Goal: Information Seeking & Learning: Compare options

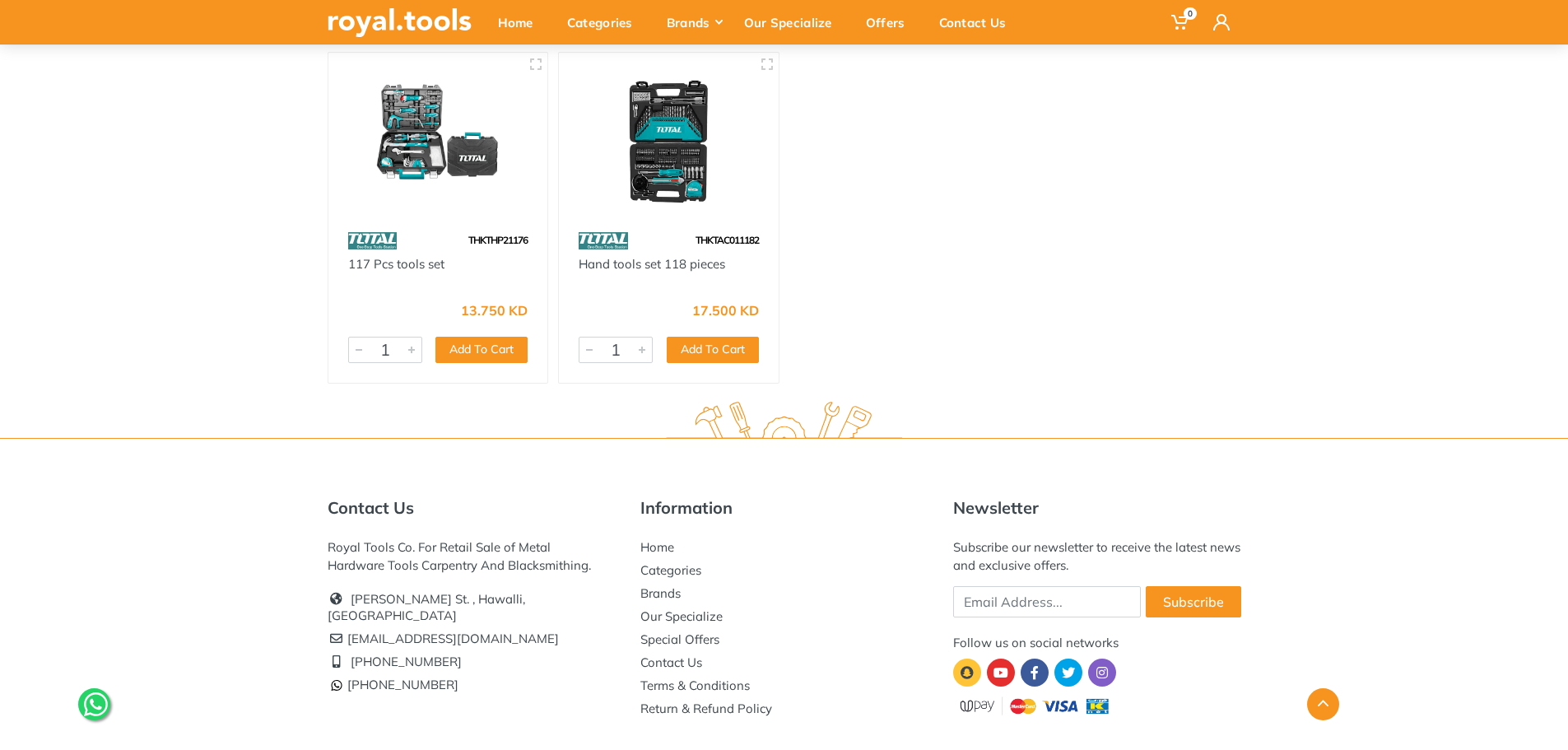
scroll to position [1234, 0]
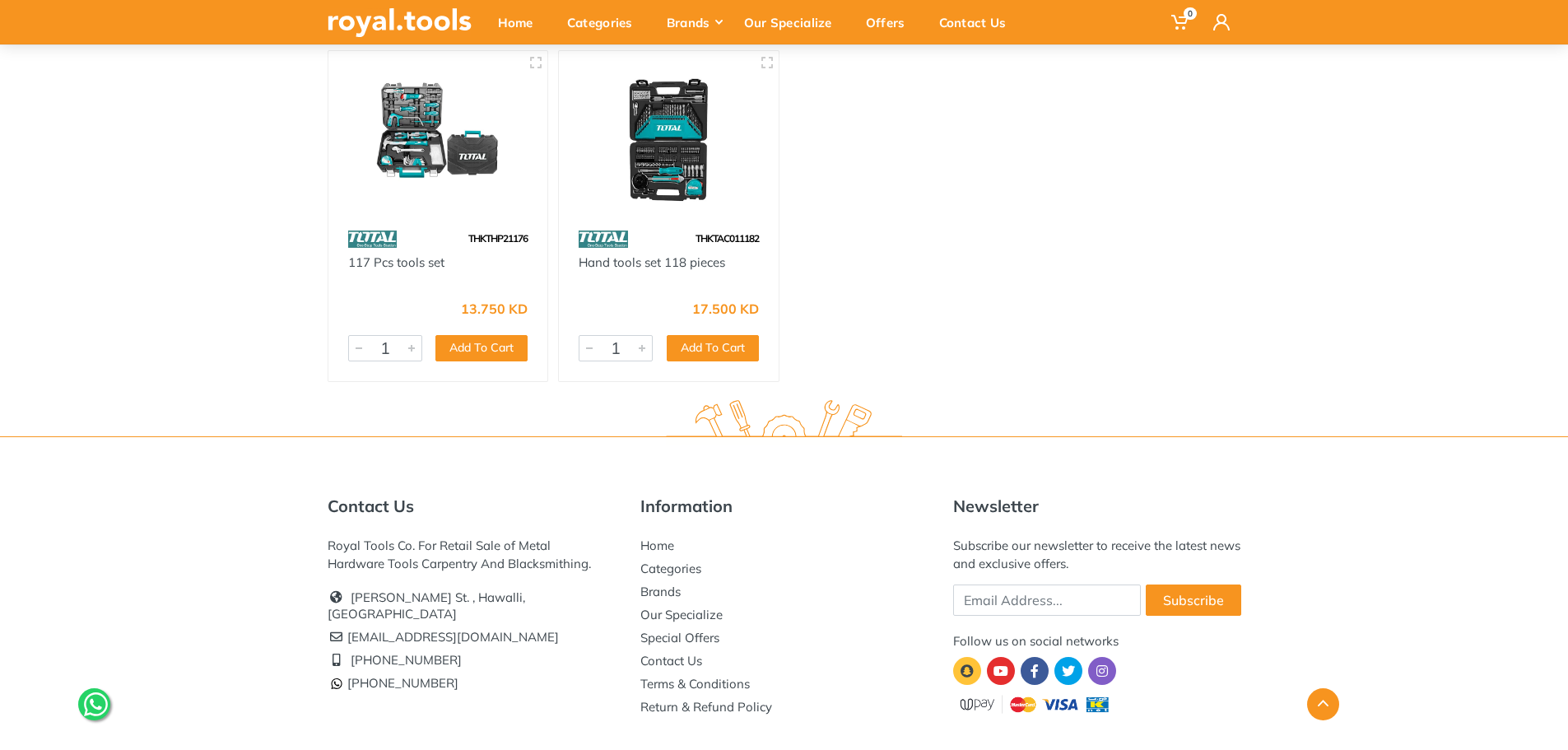
click at [658, 139] on img at bounding box center [668, 137] width 191 height 143
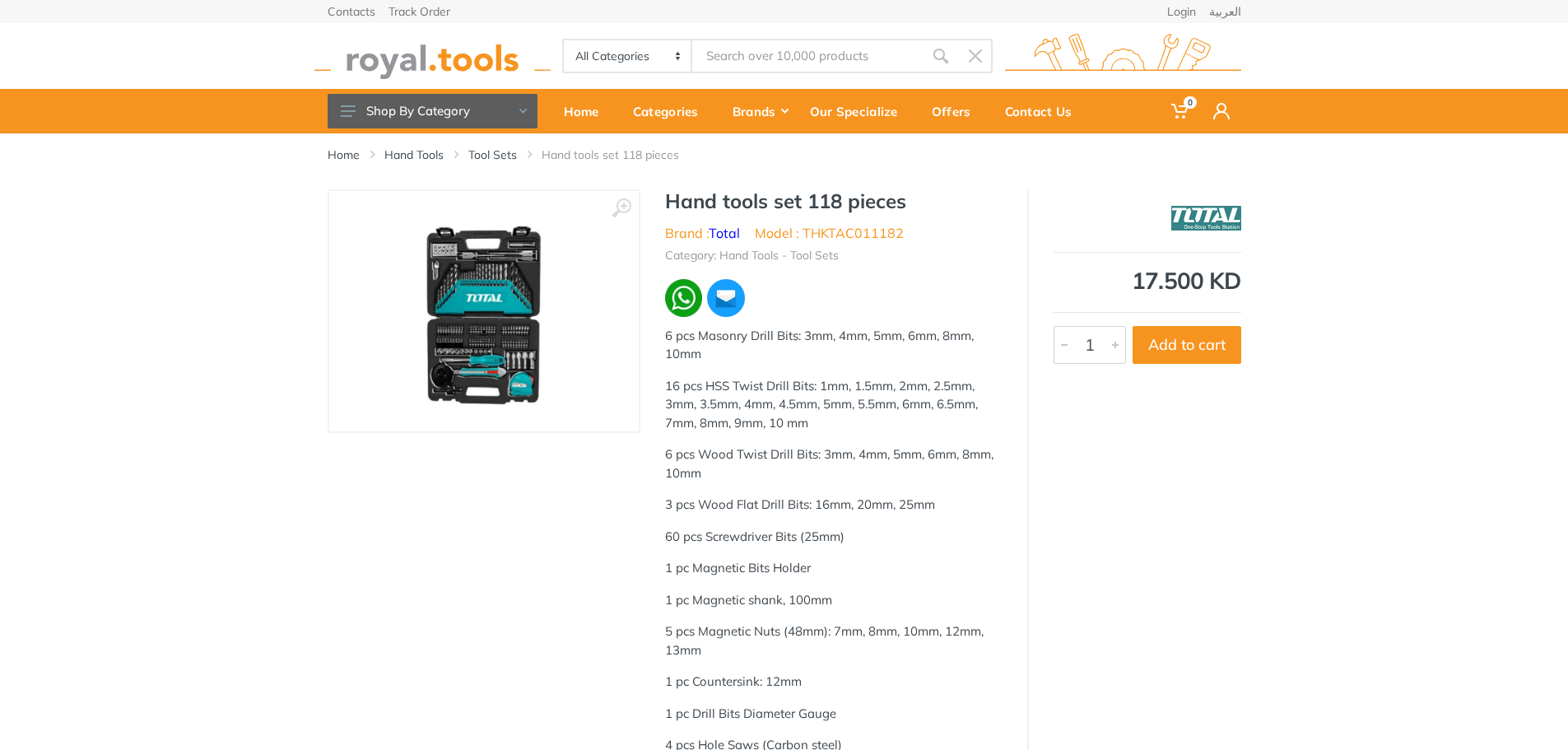
click at [501, 299] on img at bounding box center [484, 311] width 207 height 207
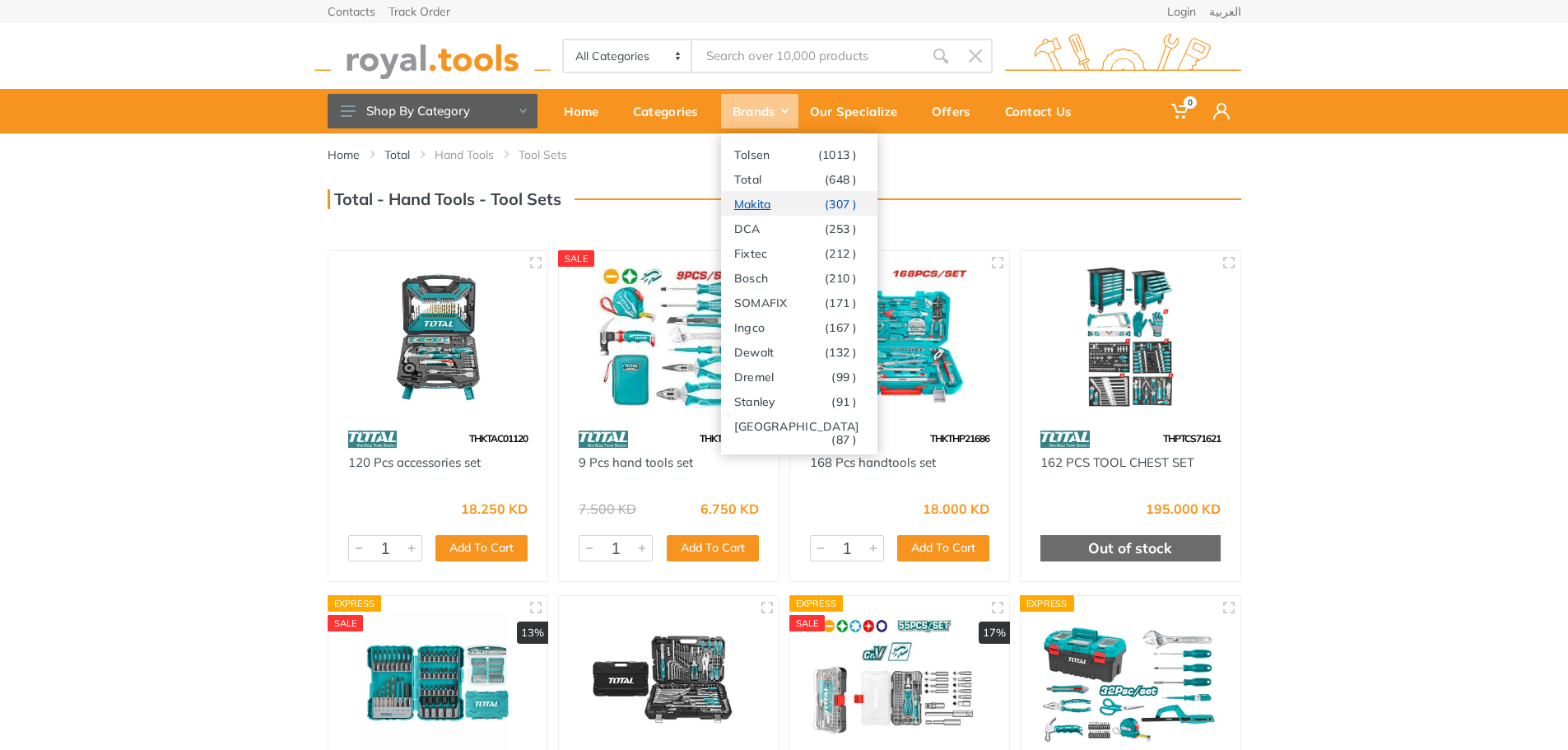
click at [760, 203] on link "Makita (307 )" at bounding box center [799, 202] width 156 height 24
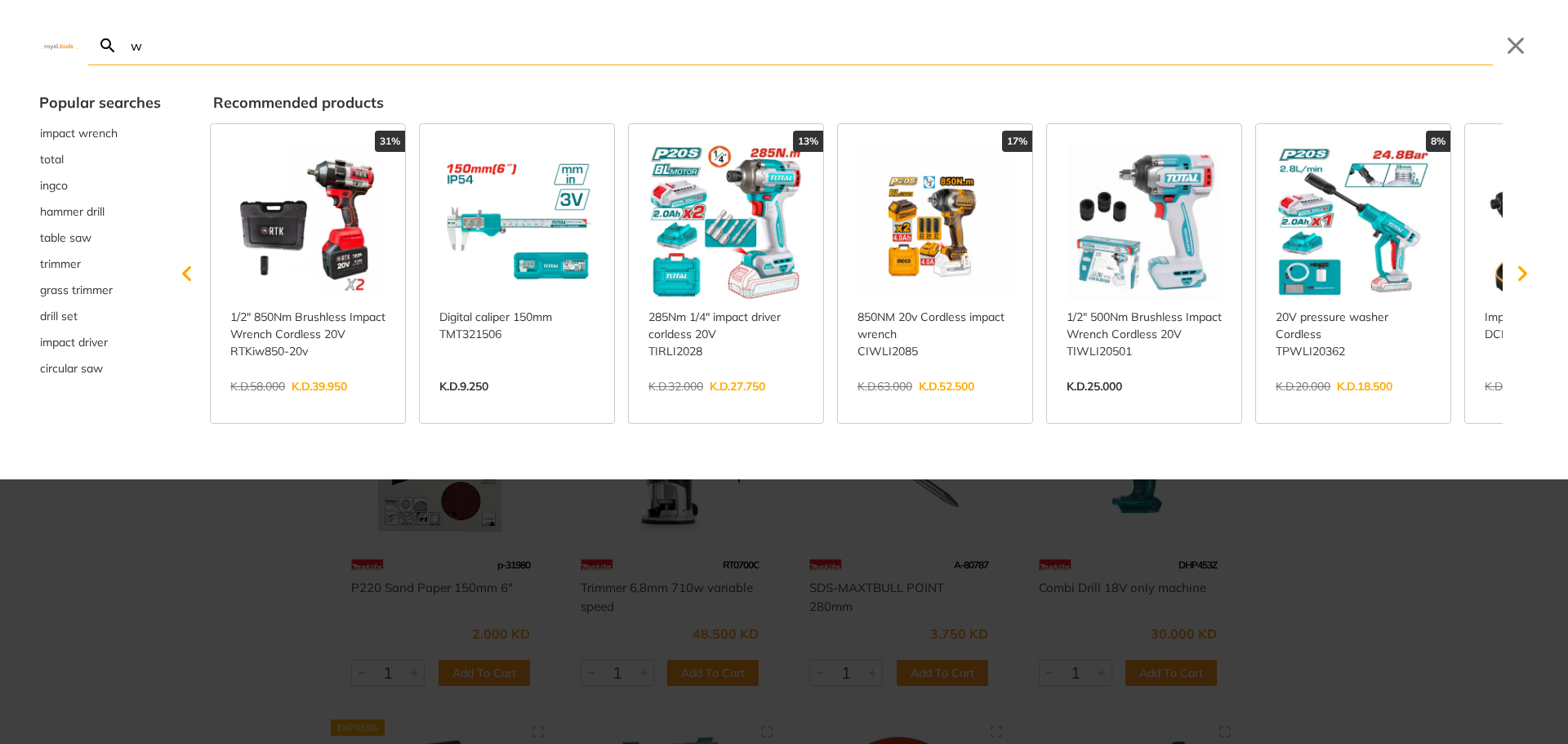
type input "wa"
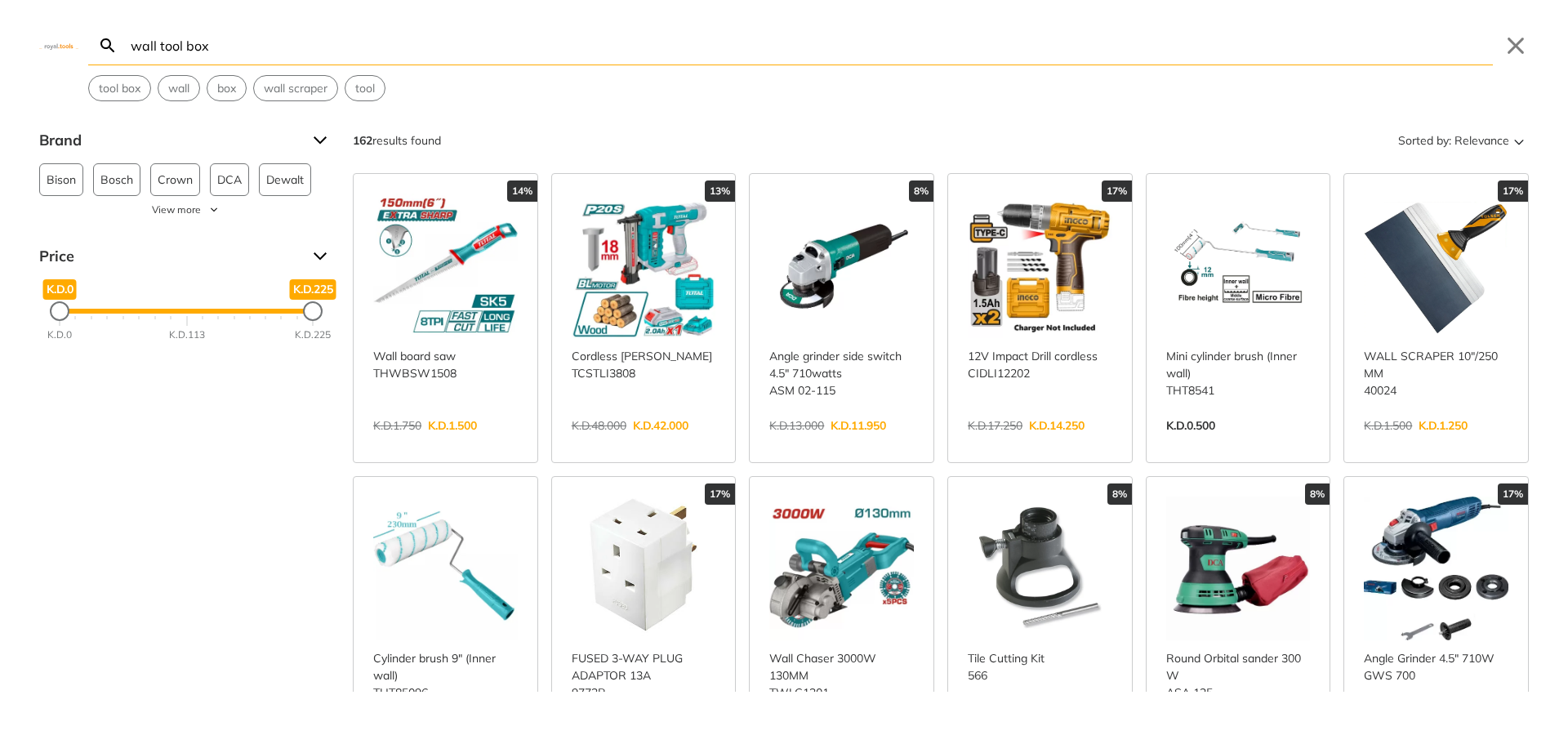
click at [464, 47] on input "wall tool box" at bounding box center [809, 46] width 1365 height 39
click at [179, 84] on span "wall" at bounding box center [179, 89] width 21 height 17
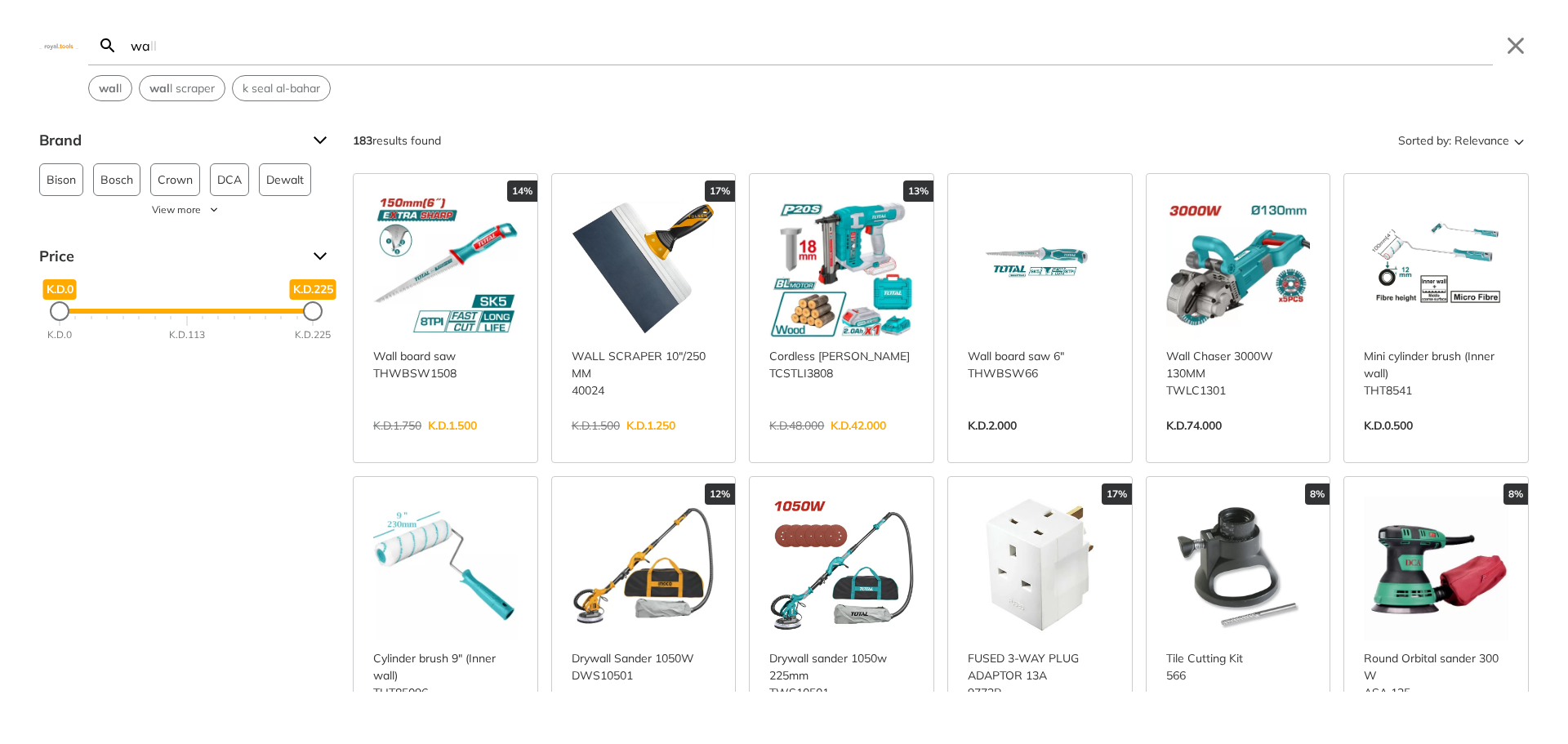
type input "w"
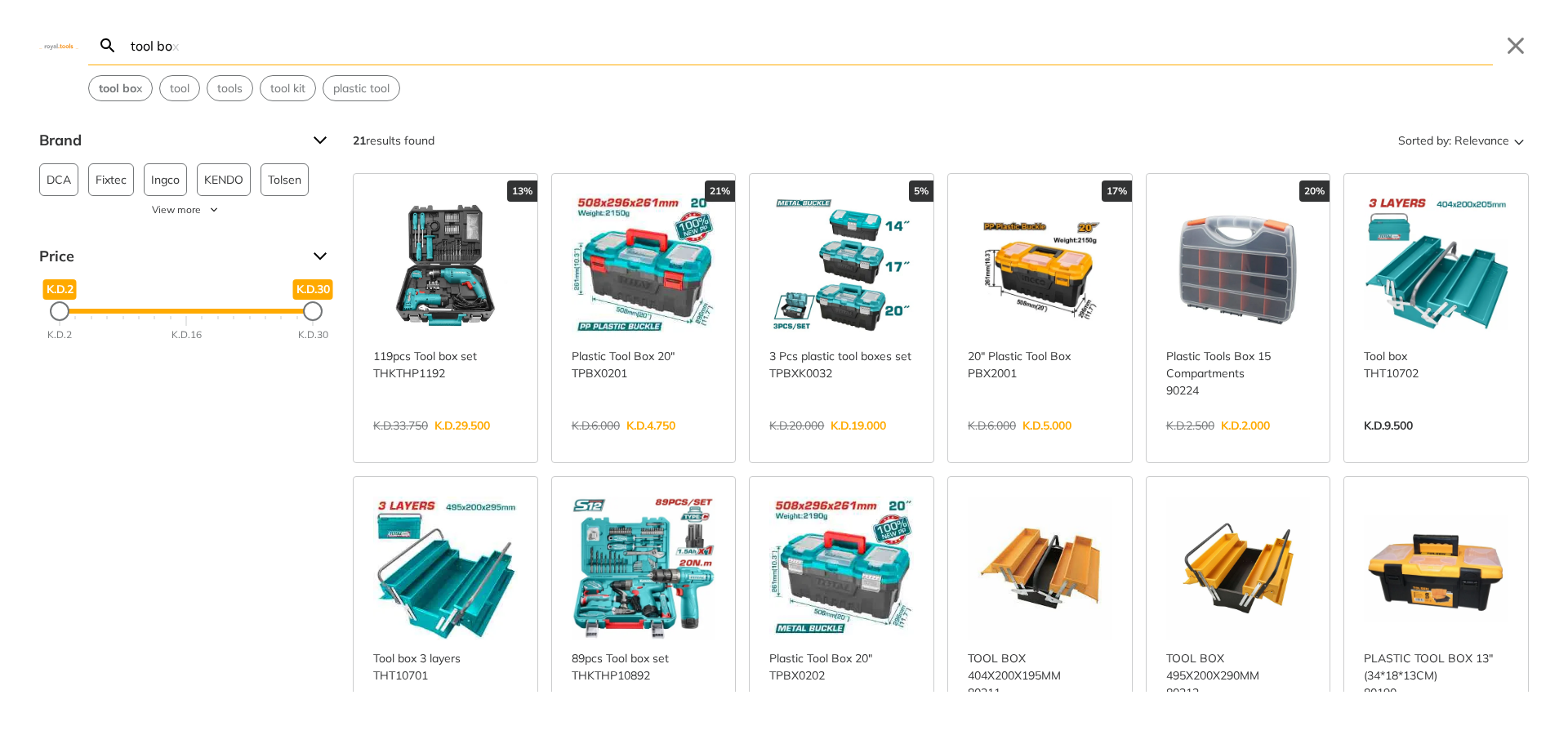
type input "tool box"
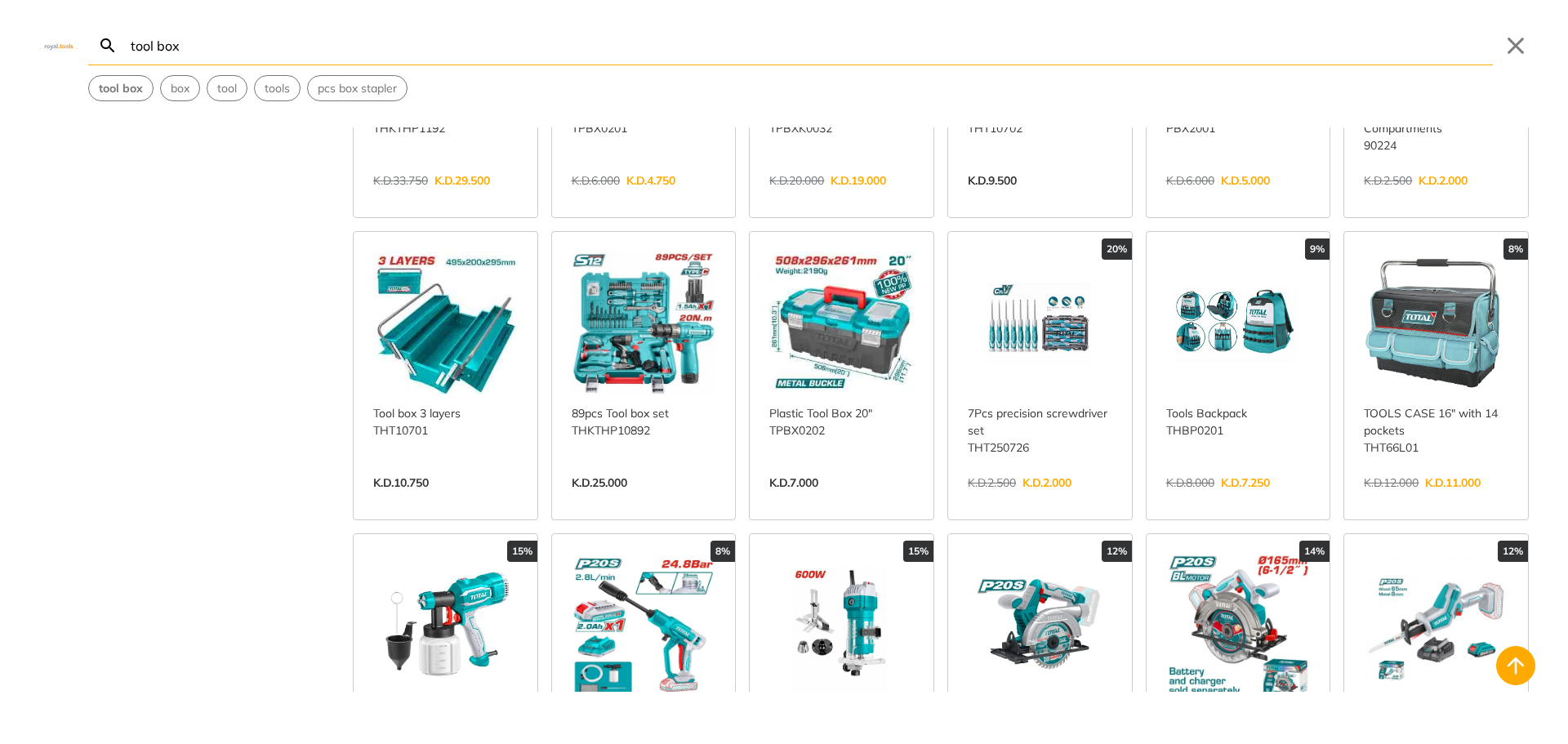
scroll to position [408, 0]
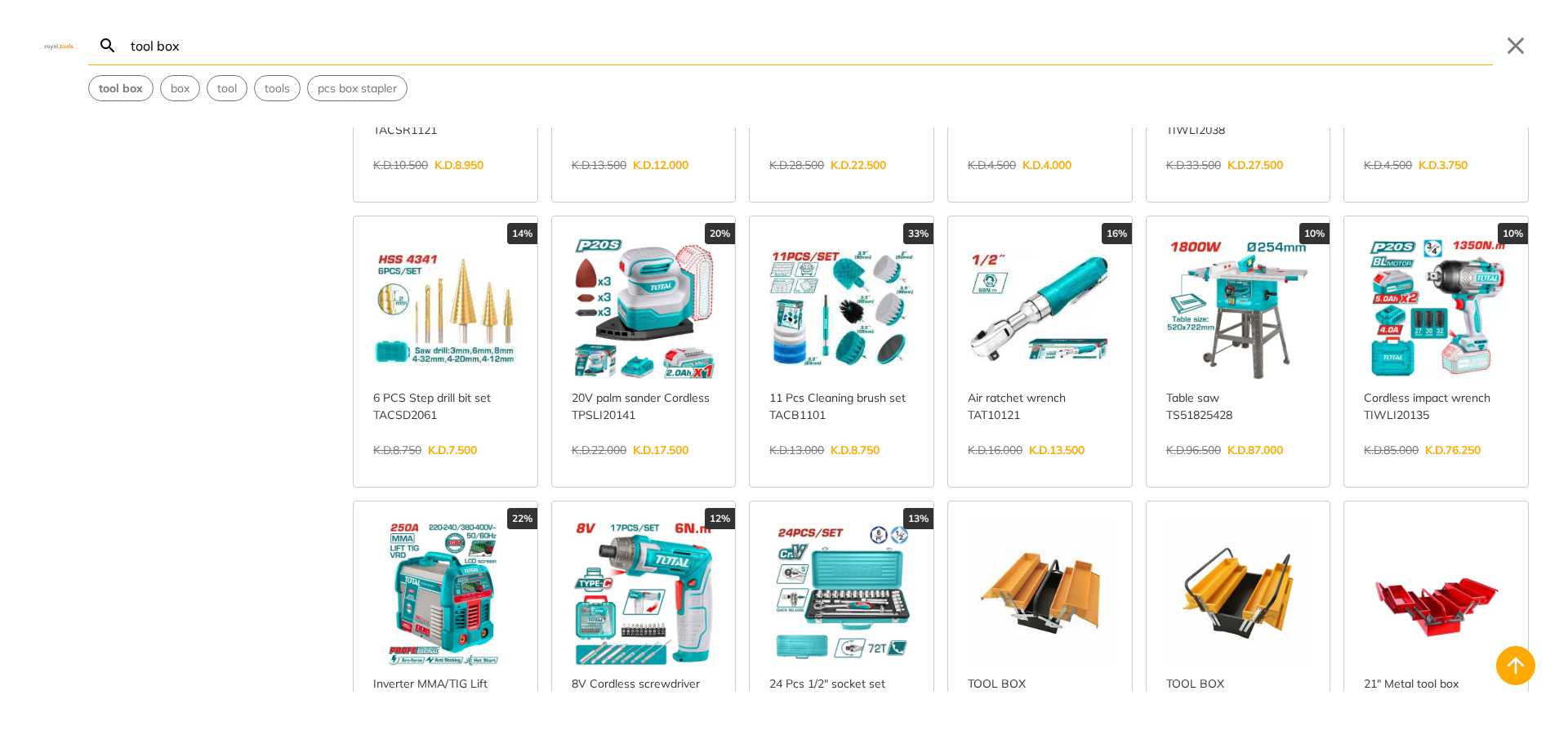
scroll to position [1387, 0]
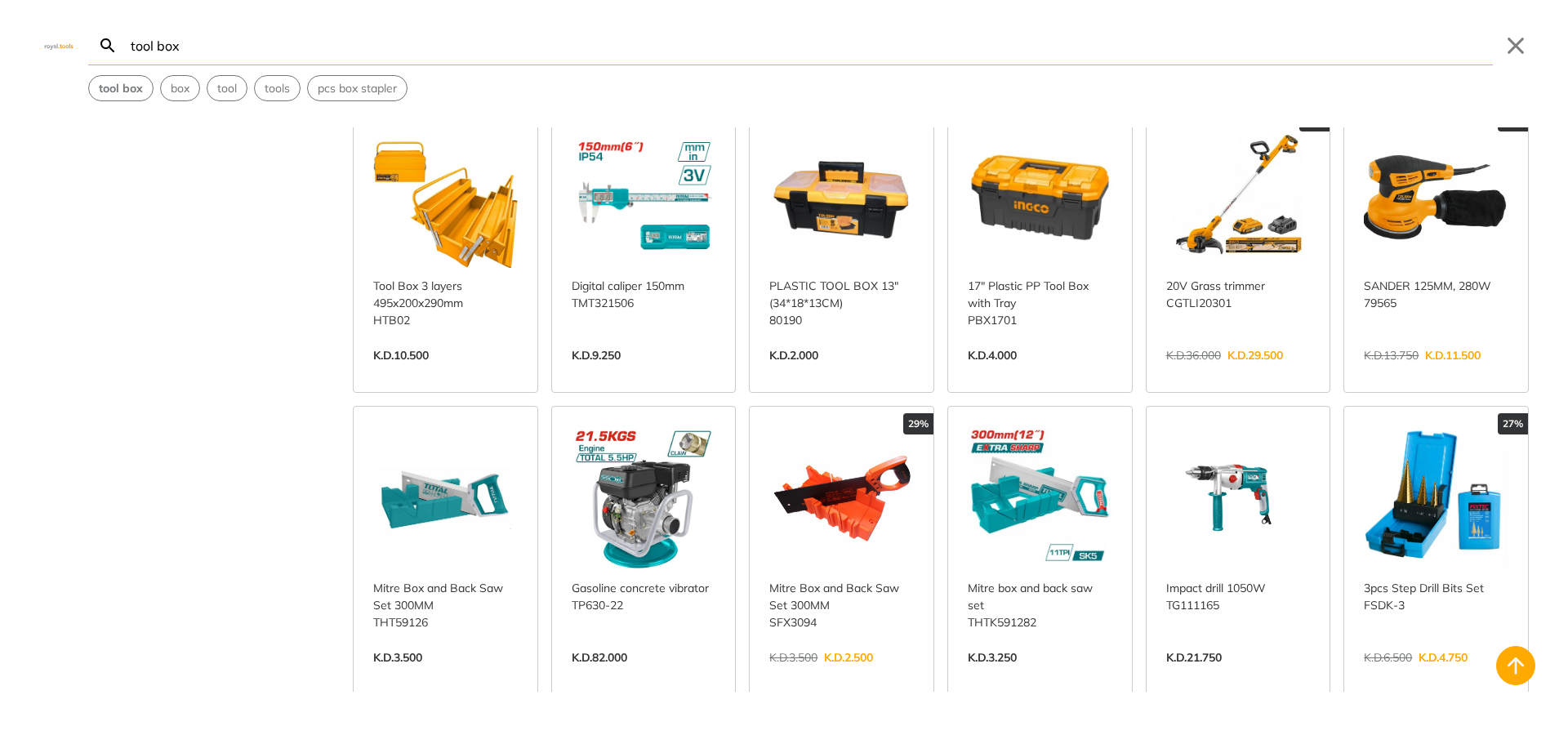
scroll to position [1877, 0]
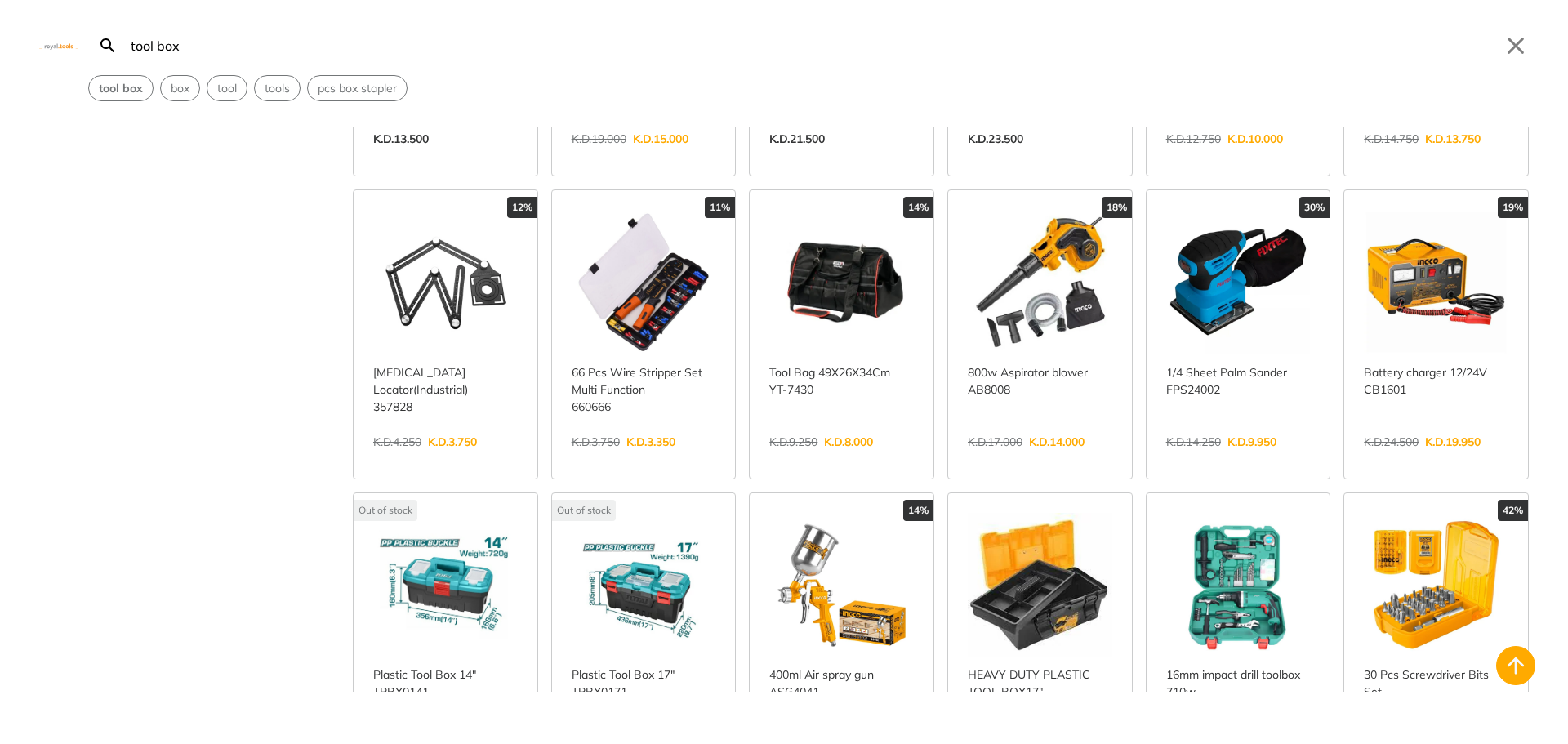
scroll to position [2693, 0]
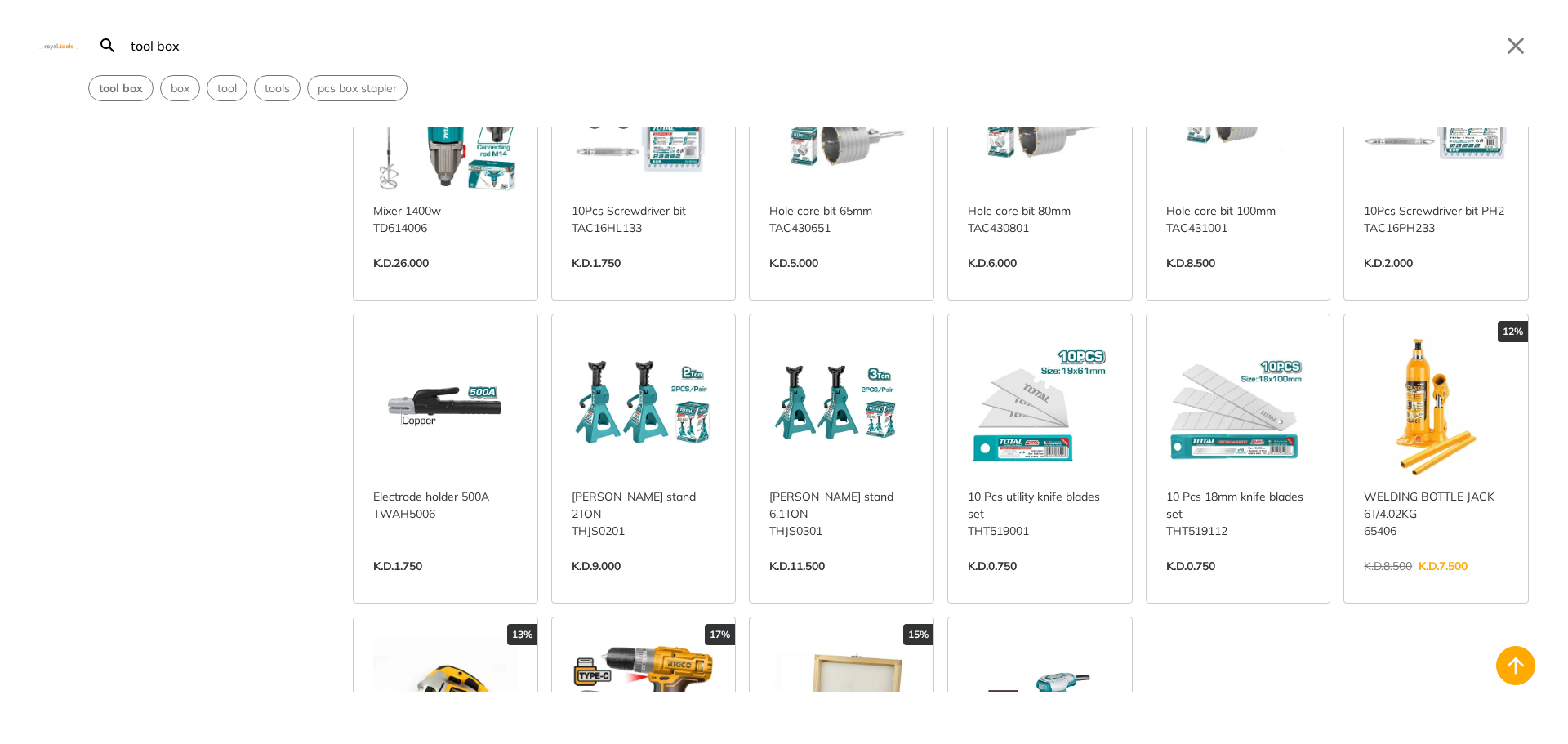
scroll to position [4408, 0]
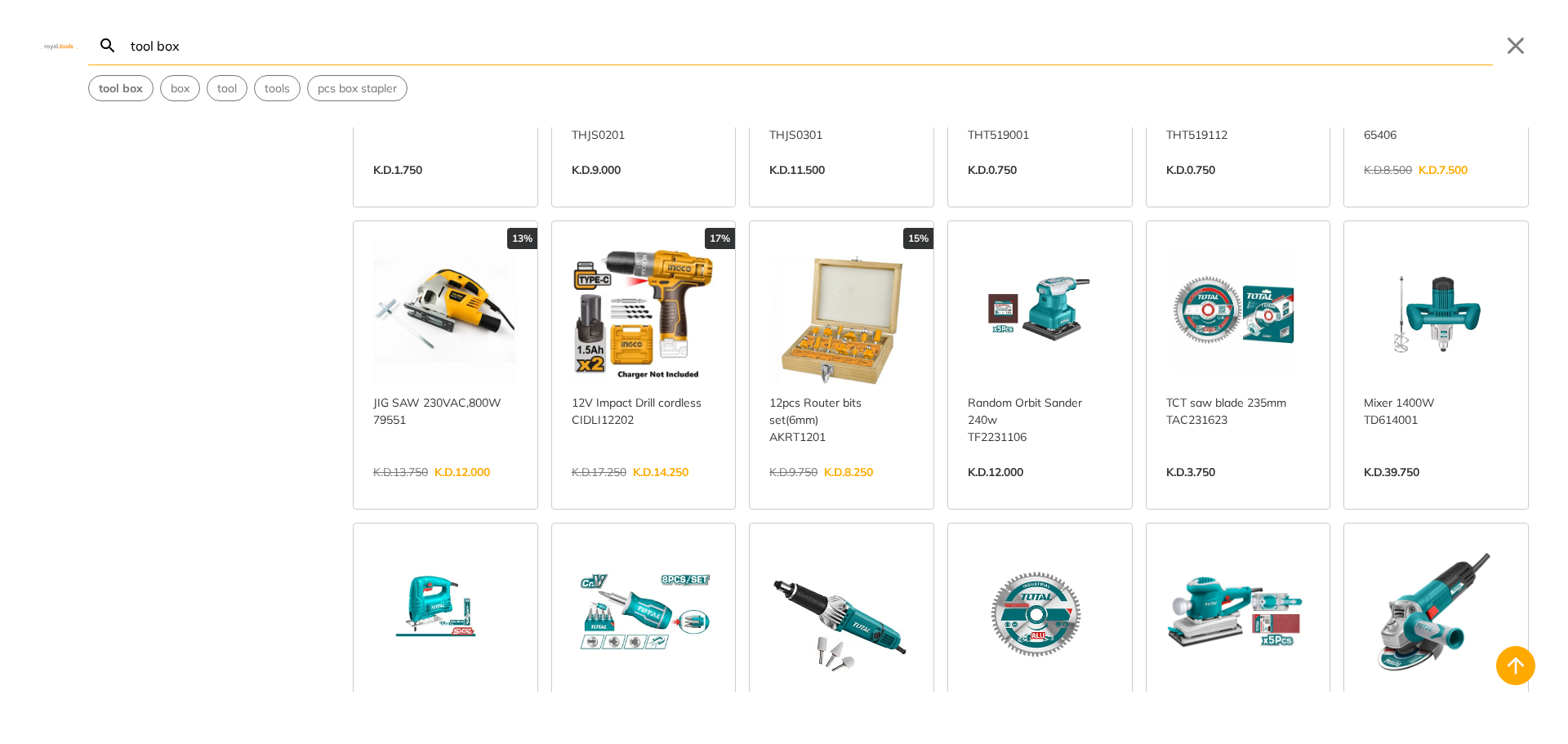
scroll to position [4816, 0]
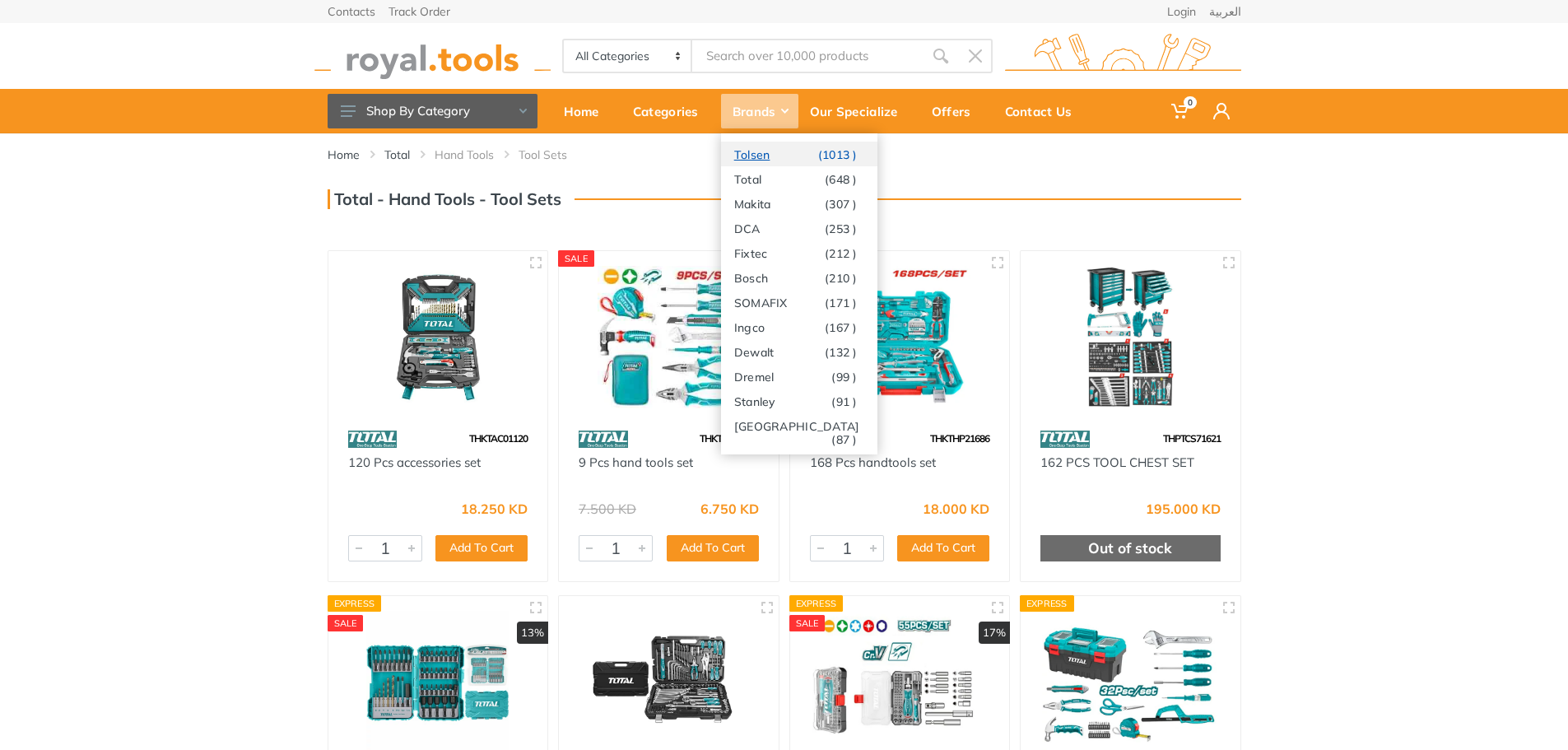
click at [754, 153] on link "Tolsen (1013 )" at bounding box center [799, 153] width 156 height 24
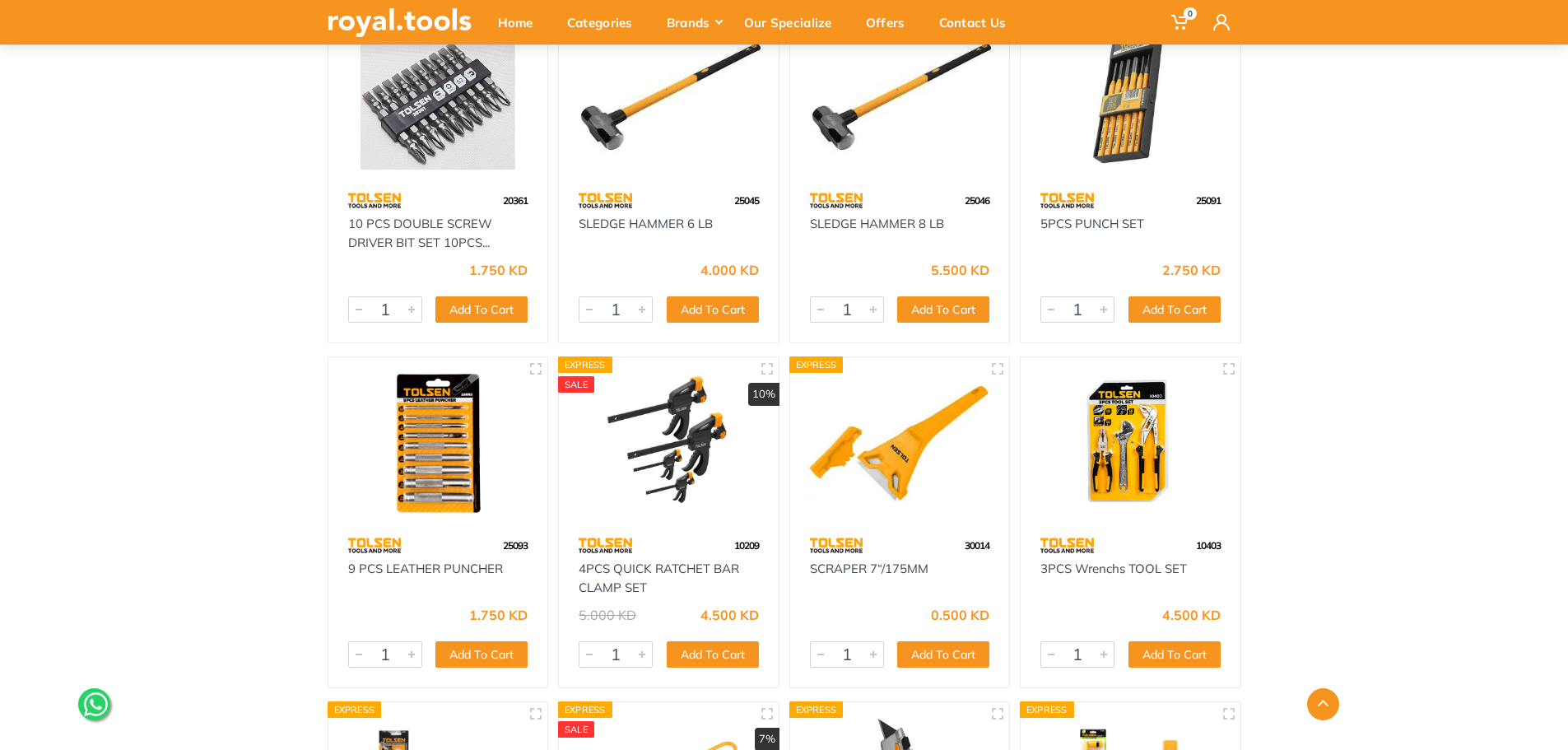
scroll to position [3127, 0]
drag, startPoint x: 648, startPoint y: 588, endPoint x: 614, endPoint y: 572, distance: 37.6
click at [614, 572] on div "4PCS QUICK RATCHET BAR CLAMP SET" at bounding box center [668, 577] width 181 height 37
copy link "QUICK RATCHET BAR CLAMP SET"
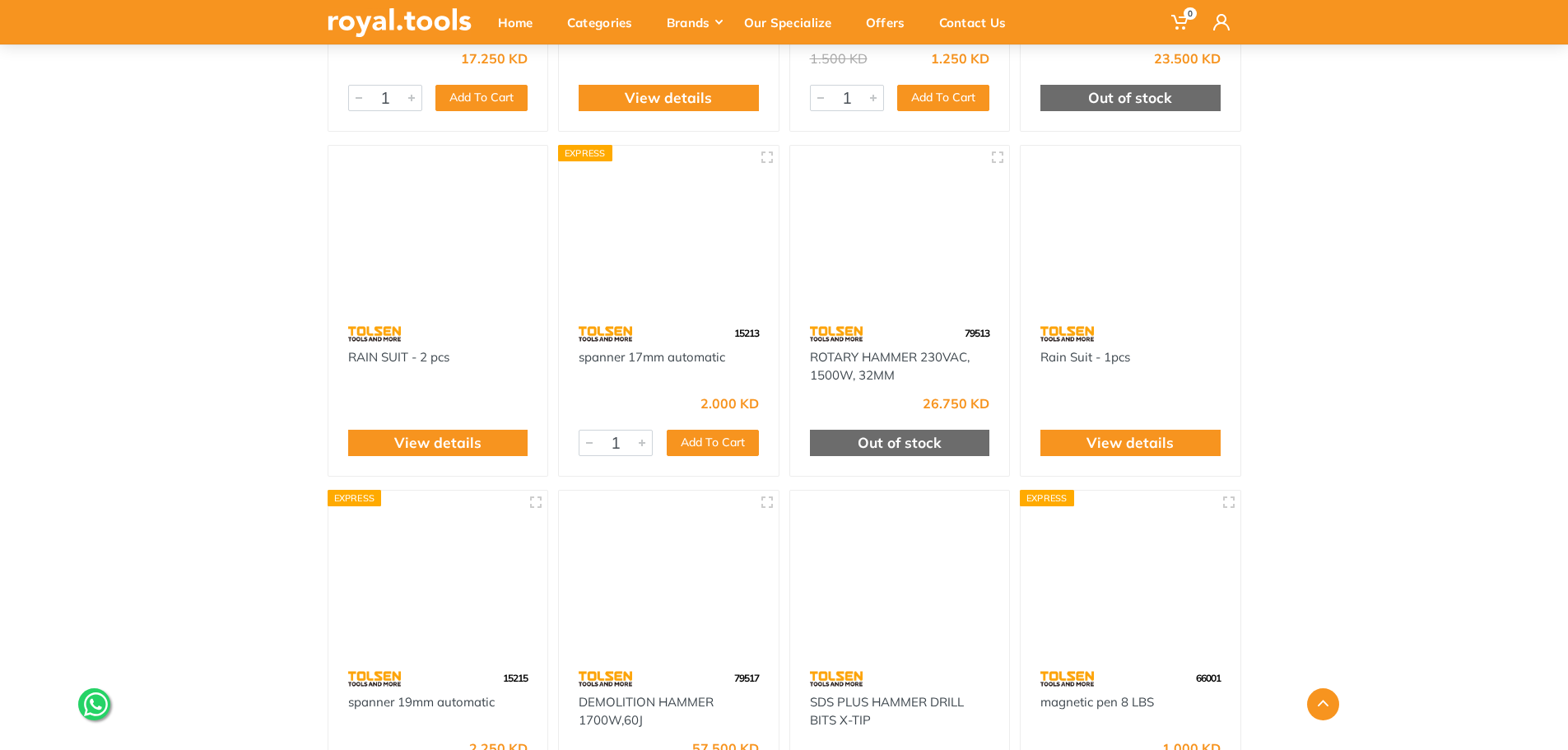
scroll to position [18115, 0]
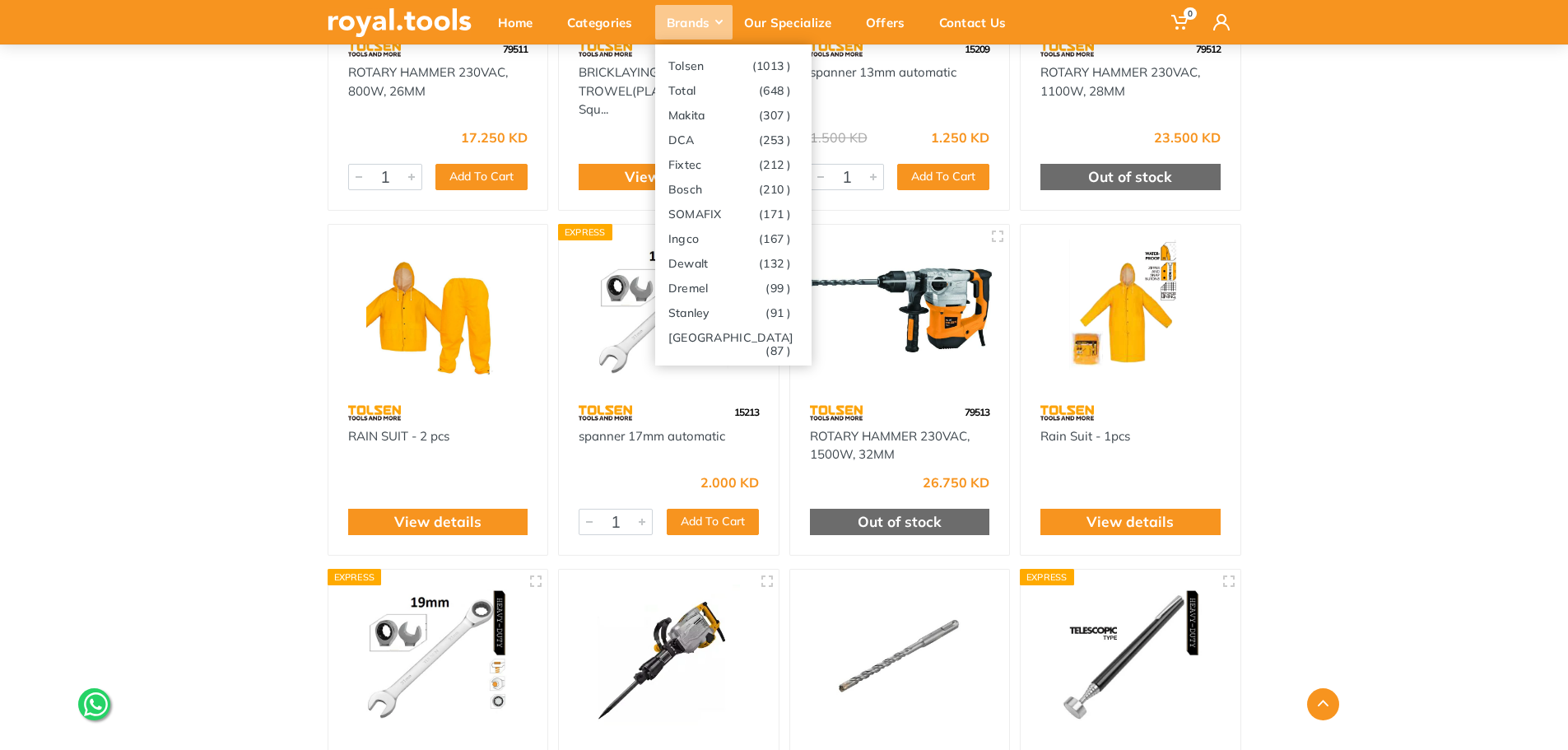
click at [717, 23] on icon at bounding box center [719, 21] width 8 height 5
click at [719, 23] on use at bounding box center [719, 21] width 8 height 5
click at [689, 189] on link "Bosch (210 )" at bounding box center [734, 188] width 156 height 24
